Goal: Task Accomplishment & Management: Manage account settings

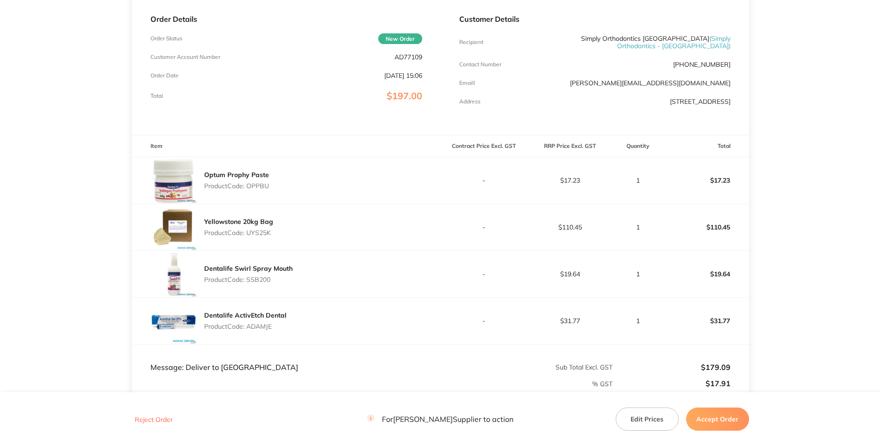
scroll to position [0, 0]
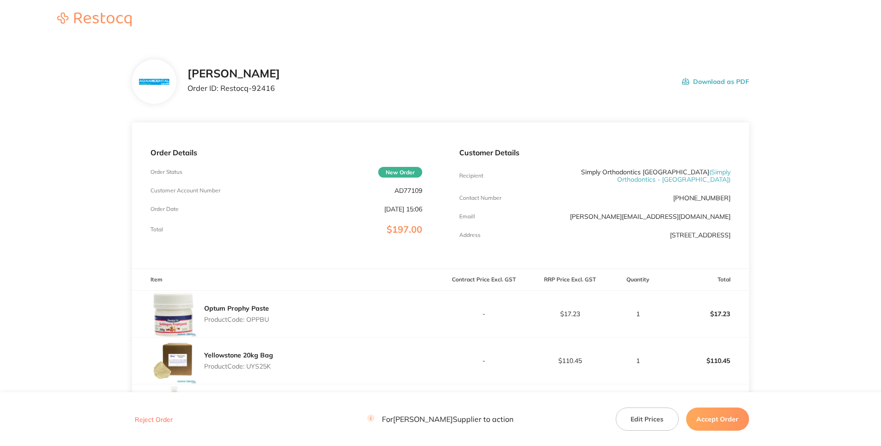
click at [402, 194] on p "AD77109" at bounding box center [409, 190] width 28 height 7
click at [280, 96] on div "Adam Dental Order ID: Restocq- 92416" at bounding box center [234, 81] width 93 height 29
click at [787, 161] on main "Adam Dental Order ID: Restocq- 92416 Download as PDF Order Details Order Status…" at bounding box center [440, 345] width 881 height 609
click at [400, 96] on div "Adam Dental Order ID: Restocq- 92416 Download as PDF" at bounding box center [468, 81] width 561 height 29
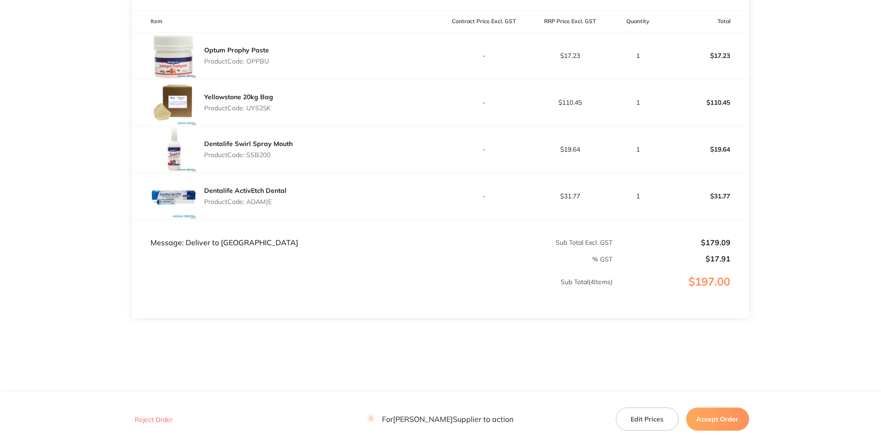
scroll to position [154, 0]
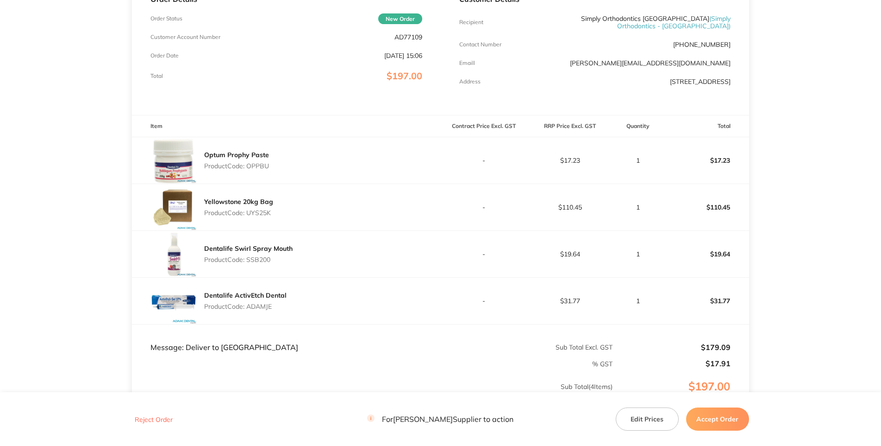
click at [414, 41] on p "AD77109" at bounding box center [409, 36] width 28 height 7
click at [268, 169] on p "Product Code: OPPBU" at bounding box center [236, 165] width 65 height 7
click at [323, 230] on div "Yellowstone 20kg Bag Product Code: UYS25K" at bounding box center [286, 207] width 308 height 46
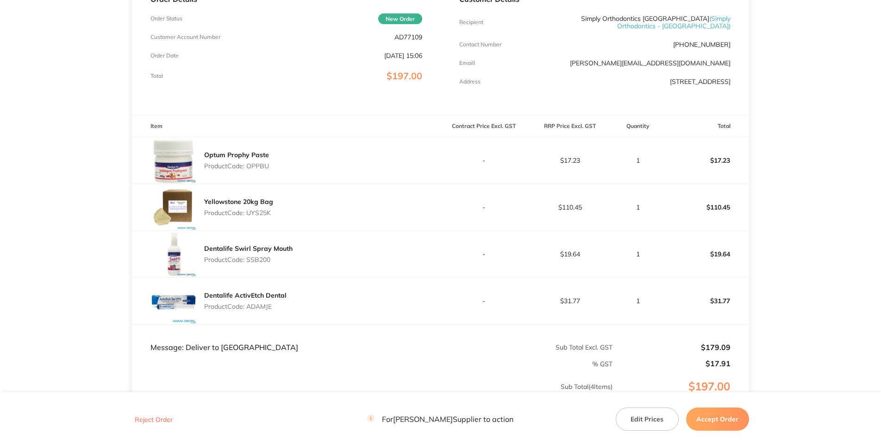
click at [264, 216] on p "Product Code: UYS25K" at bounding box center [238, 212] width 69 height 7
click at [258, 263] on p "Product Code: SSB200" at bounding box center [248, 259] width 88 height 7
click at [266, 310] on p "Product Code: ADAMJE" at bounding box center [245, 305] width 82 height 7
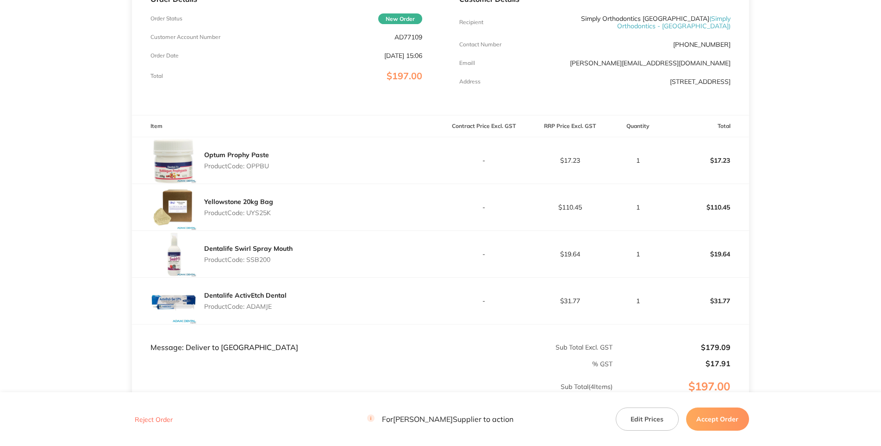
click at [266, 310] on p "Product Code: ADAMJE" at bounding box center [245, 305] width 82 height 7
click at [583, 67] on p "jason_balwyn@yahoo.com" at bounding box center [650, 62] width 161 height 7
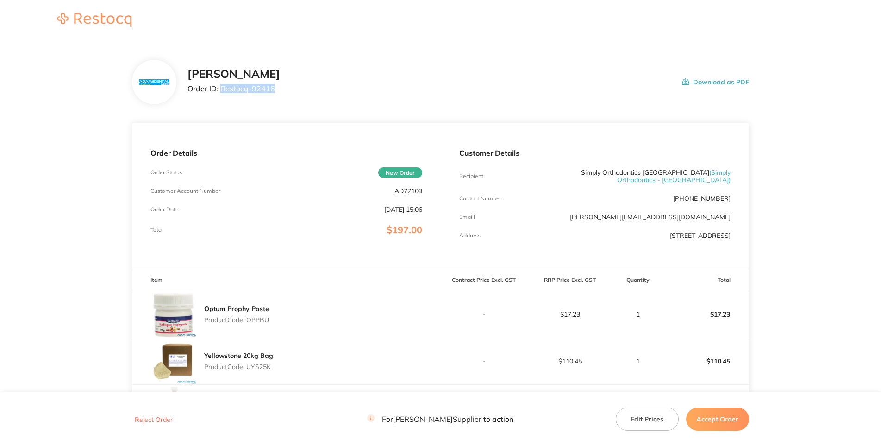
drag, startPoint x: 218, startPoint y: 126, endPoint x: 185, endPoint y: 123, distance: 33.0
click at [188, 93] on p "Order ID: Restocq- 92416" at bounding box center [234, 88] width 93 height 8
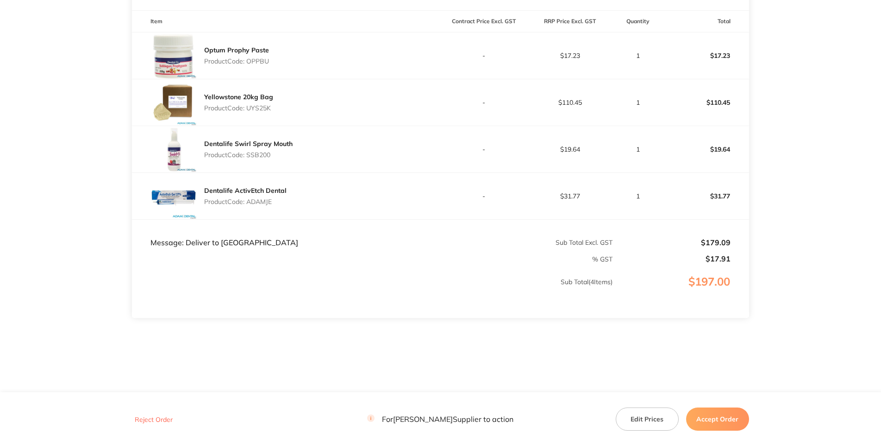
scroll to position [354, 0]
click at [698, 417] on button "Accept Order" at bounding box center [717, 418] width 63 height 23
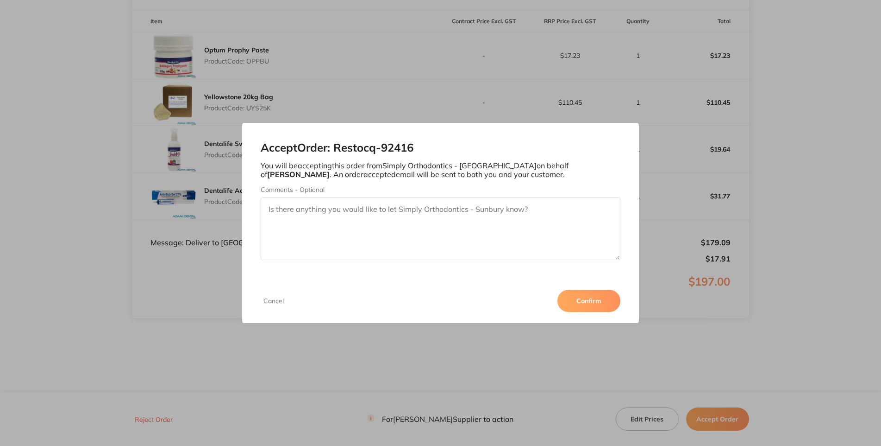
click at [621, 312] on button "Confirm" at bounding box center [589, 300] width 63 height 22
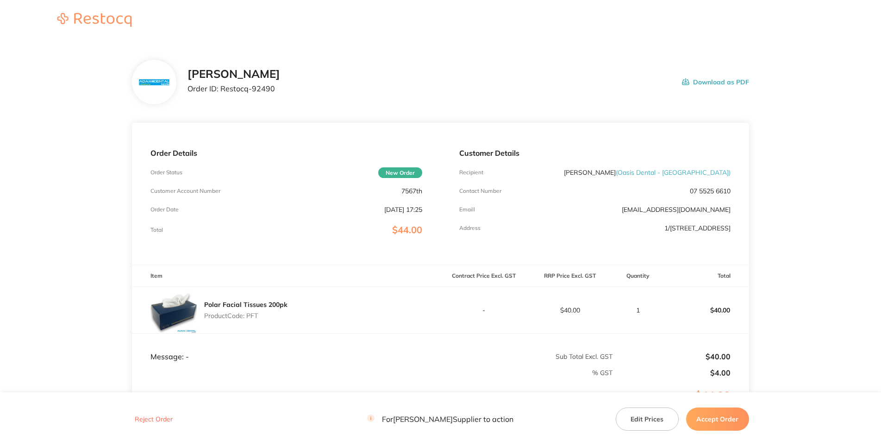
click at [412, 195] on p "7567th" at bounding box center [412, 190] width 21 height 7
click at [408, 195] on p "7567th" at bounding box center [412, 190] width 21 height 7
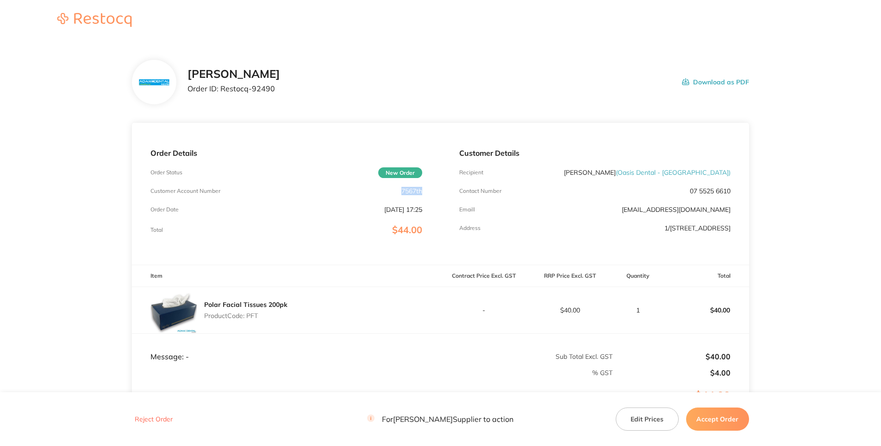
click at [408, 195] on p "7567th" at bounding box center [412, 190] width 21 height 7
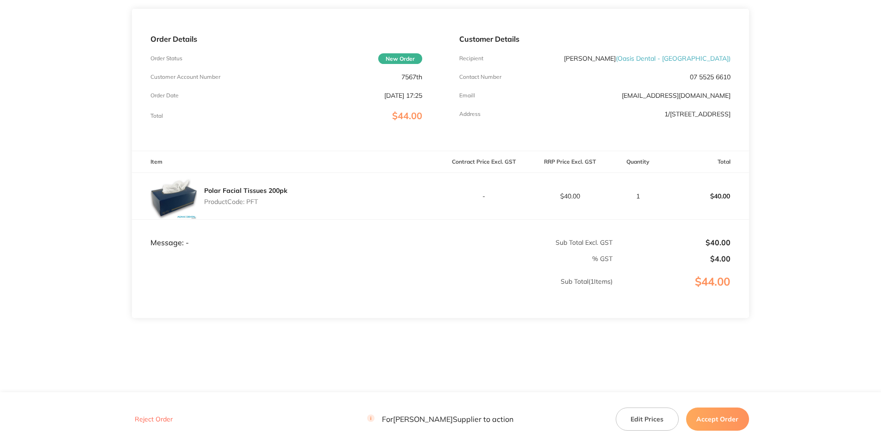
click at [380, 247] on td "% GST" at bounding box center [372, 255] width 481 height 16
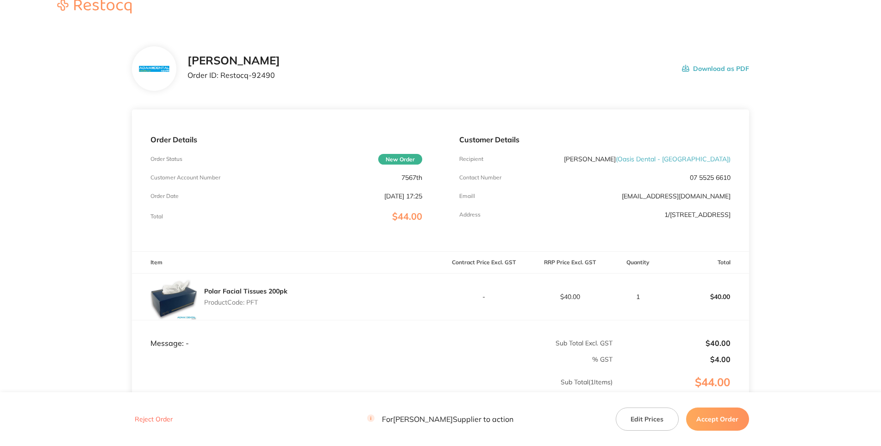
click at [256, 306] on p "Product Code: PFT" at bounding box center [245, 301] width 83 height 7
click at [231, 79] on p "Order ID: Restocq- 92490" at bounding box center [234, 75] width 93 height 8
drag, startPoint x: 231, startPoint y: 109, endPoint x: 180, endPoint y: 110, distance: 51.4
click at [188, 79] on p "Order ID: Restocq- 92490" at bounding box center [234, 75] width 93 height 8
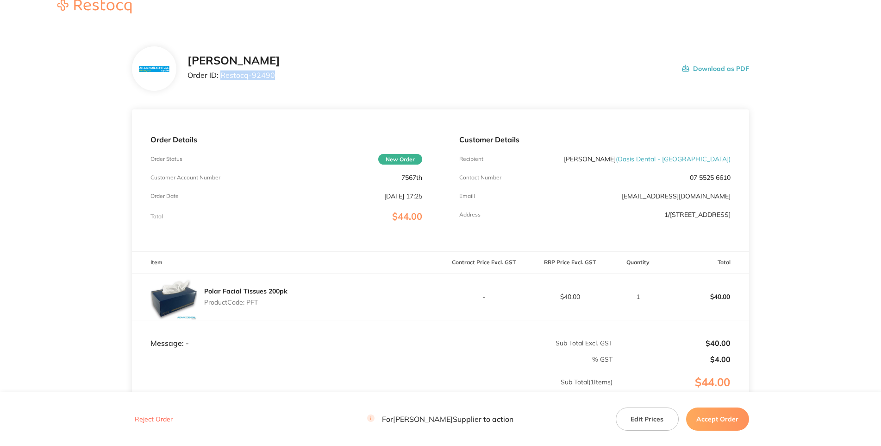
click at [408, 181] on p "7567th" at bounding box center [412, 177] width 21 height 7
click at [659, 234] on div "Customer Details Recipient [PERSON_NAME] ( Oasis Dental - [GEOGRAPHIC_DATA] ) C…" at bounding box center [595, 180] width 308 height 142
drag, startPoint x: 650, startPoint y: 202, endPoint x: 687, endPoint y: 205, distance: 36.7
click at [687, 163] on span "( Oasis Dental - [GEOGRAPHIC_DATA] )" at bounding box center [673, 159] width 115 height 8
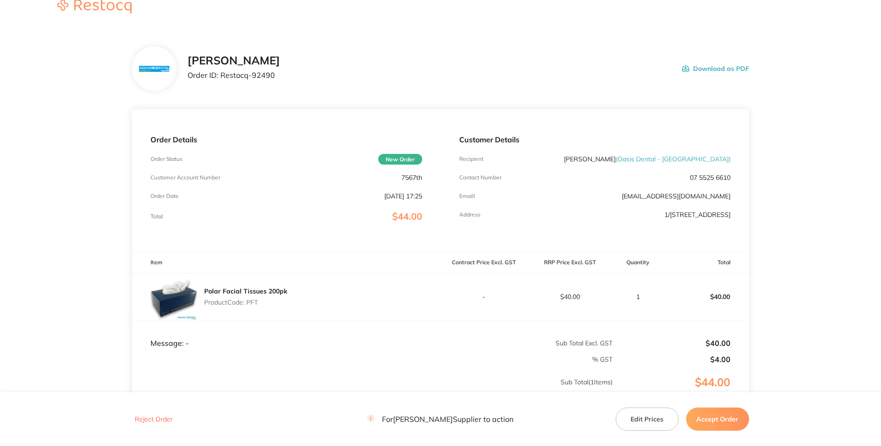
click at [313, 240] on div "Order Details Order Status New Order Customer Account Number 7567th Order Date …" at bounding box center [286, 180] width 308 height 142
click at [256, 306] on p "Product Code: PFT" at bounding box center [245, 301] width 83 height 7
click at [250, 83] on div "[PERSON_NAME] Order ID: Restocq- 92490" at bounding box center [234, 68] width 93 height 29
drag, startPoint x: 231, startPoint y: 114, endPoint x: 185, endPoint y: 120, distance: 46.3
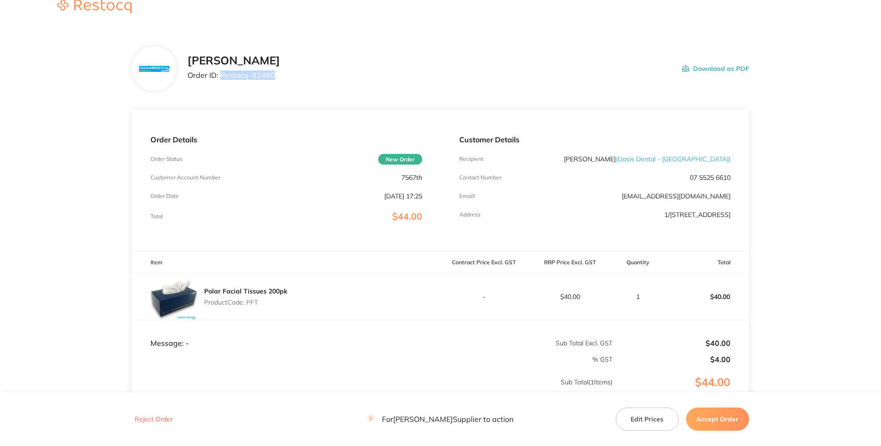
click at [188, 79] on p "Order ID: Restocq- 92490" at bounding box center [234, 75] width 93 height 8
click at [808, 288] on main "[PERSON_NAME] Dental Order ID: Restocq- 92490 Download as PDF Order Details Ord…" at bounding box center [440, 260] width 881 height 464
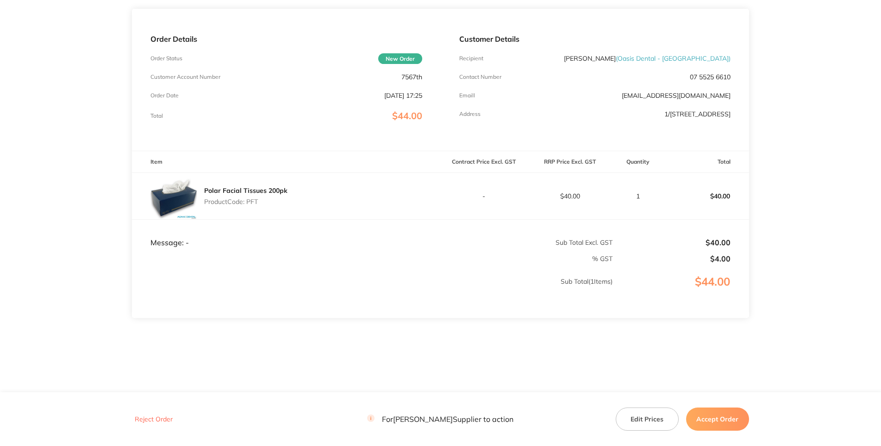
click at [713, 414] on button "Accept Order" at bounding box center [717, 418] width 63 height 23
